Goal: Navigation & Orientation: Find specific page/section

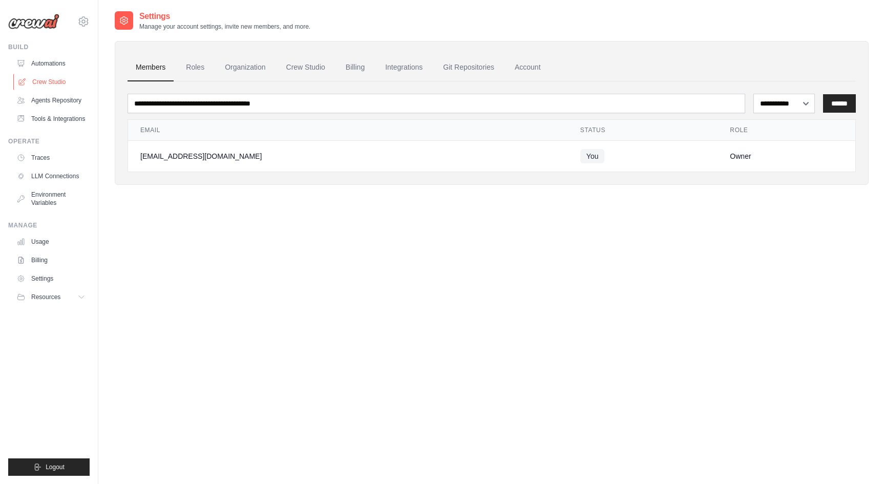
click at [47, 80] on link "Crew Studio" at bounding box center [51, 82] width 77 height 16
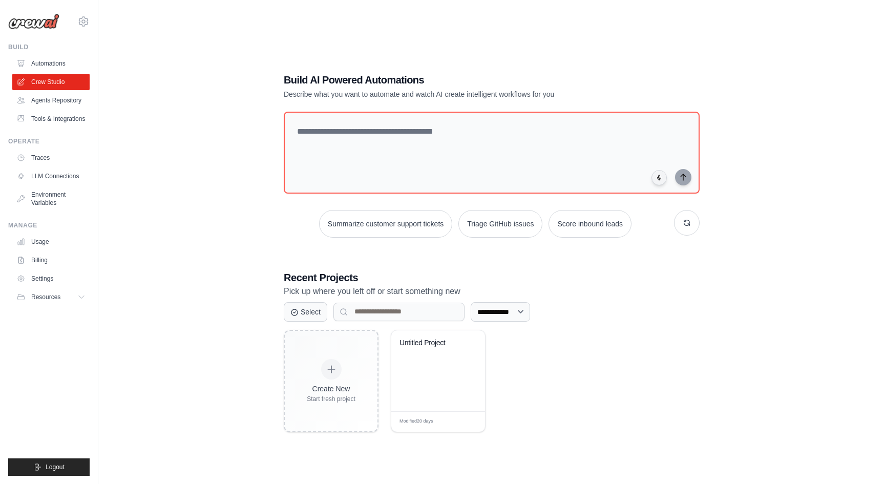
scroll to position [20, 0]
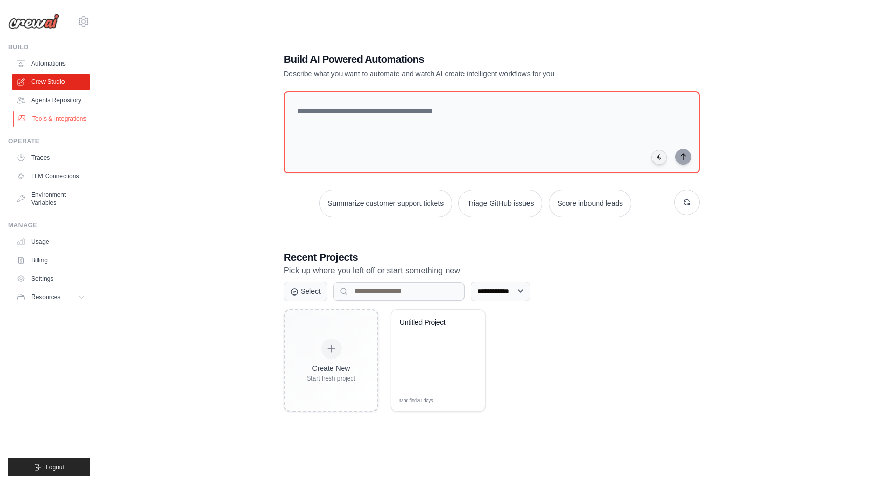
click at [64, 121] on link "Tools & Integrations" at bounding box center [51, 119] width 77 height 16
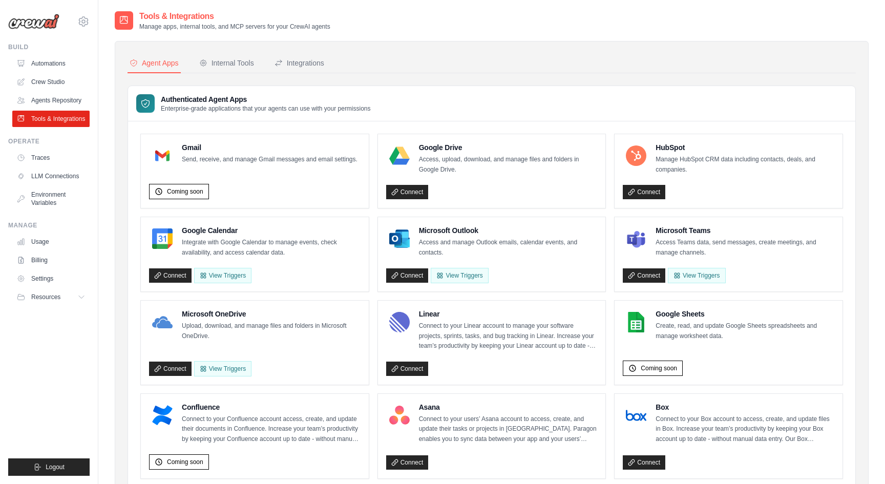
click at [436, 87] on div "Authenticated Agent Apps Enterprise-grade applications that your agents can use…" at bounding box center [492, 103] width 728 height 35
click at [301, 65] on div "Integrations" at bounding box center [300, 63] width 50 height 10
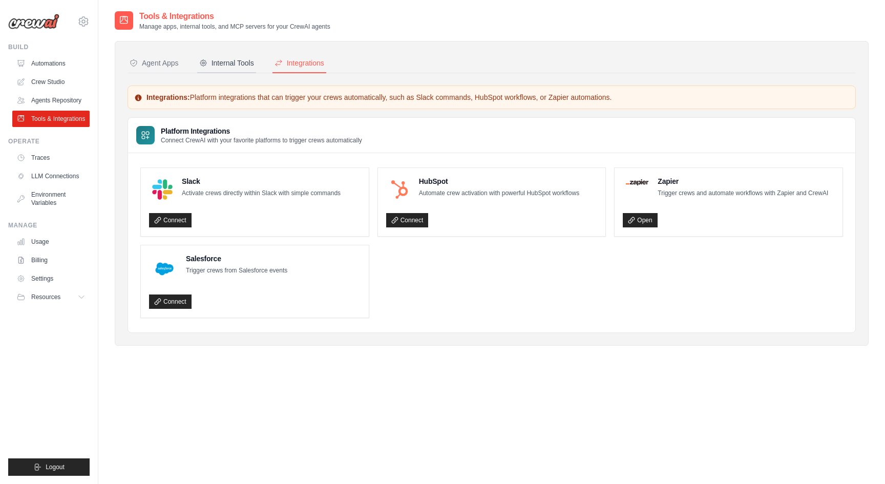
click at [235, 64] on div "Internal Tools" at bounding box center [226, 63] width 55 height 10
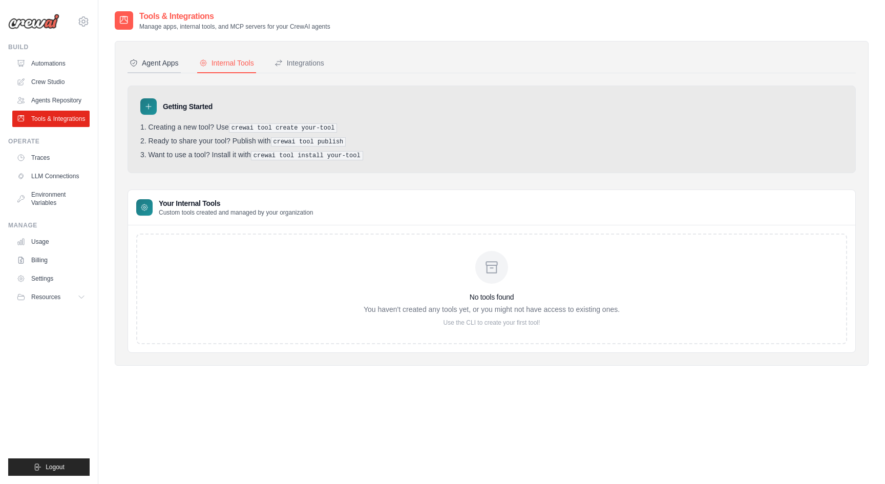
click at [161, 65] on div "Agent Apps" at bounding box center [154, 63] width 49 height 10
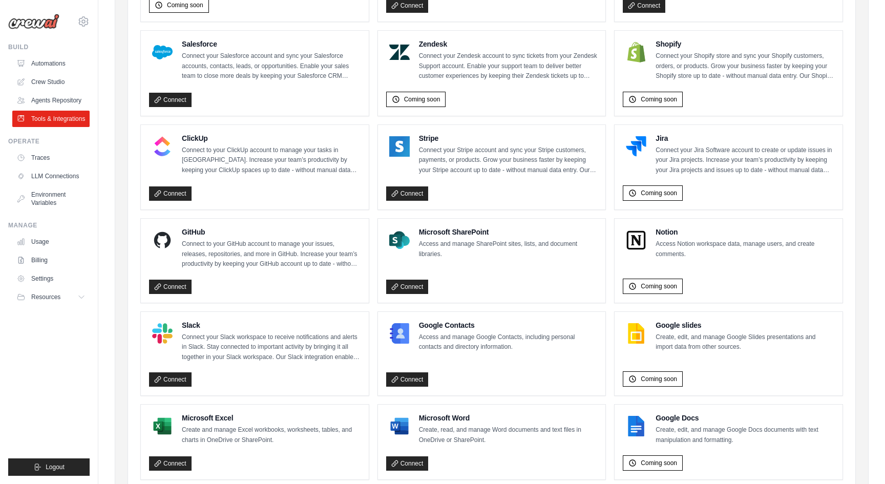
scroll to position [503, 0]
